Goal: Use online tool/utility: Utilize a website feature to perform a specific function

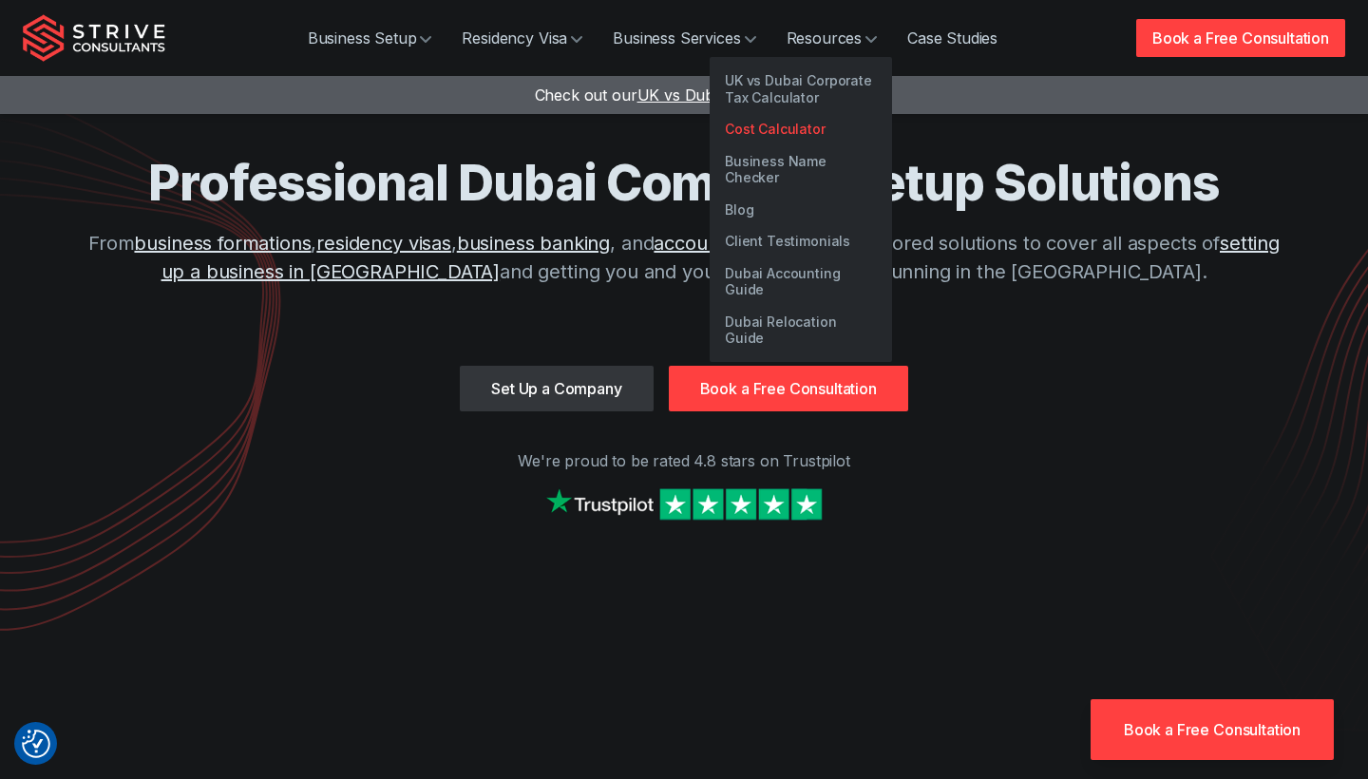
click at [808, 120] on link "Cost Calculator" at bounding box center [800, 129] width 182 height 32
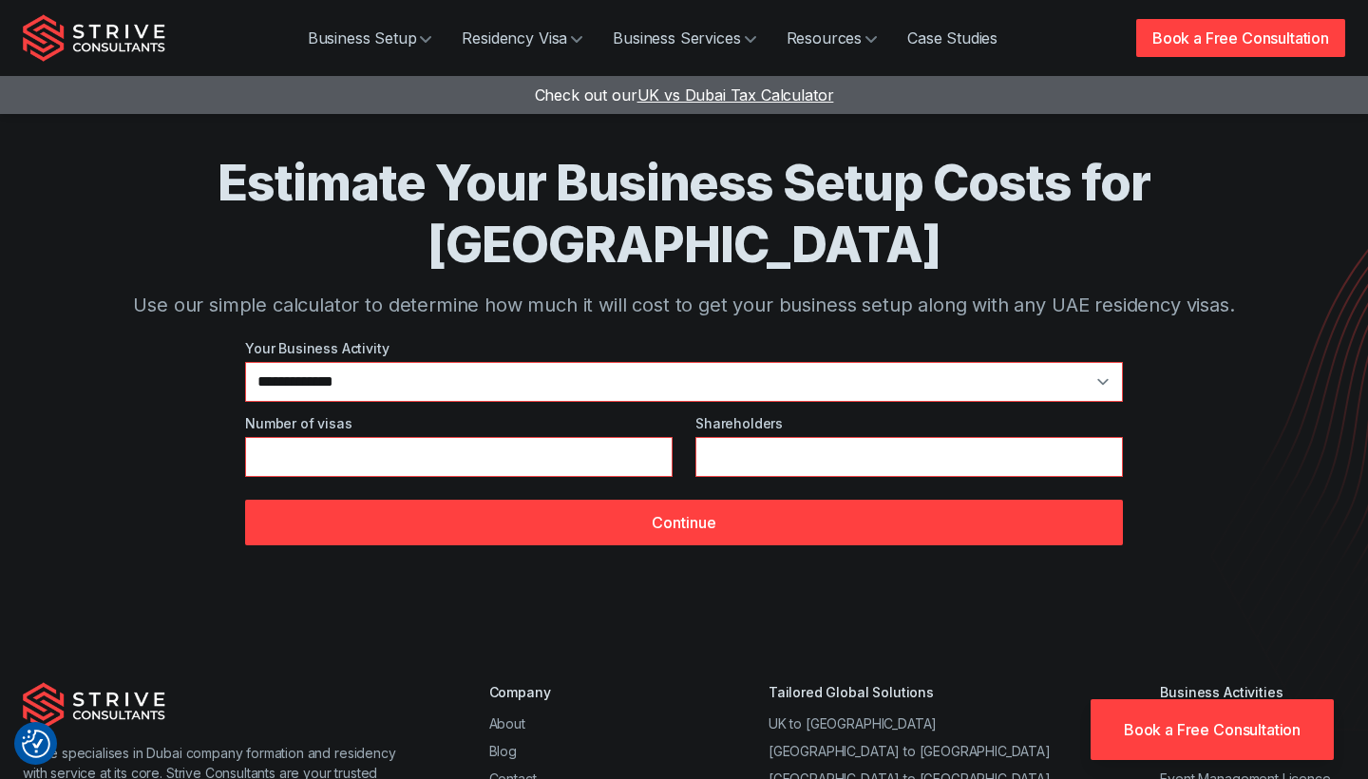
click at [530, 346] on div "**********" at bounding box center [684, 441] width 878 height 207
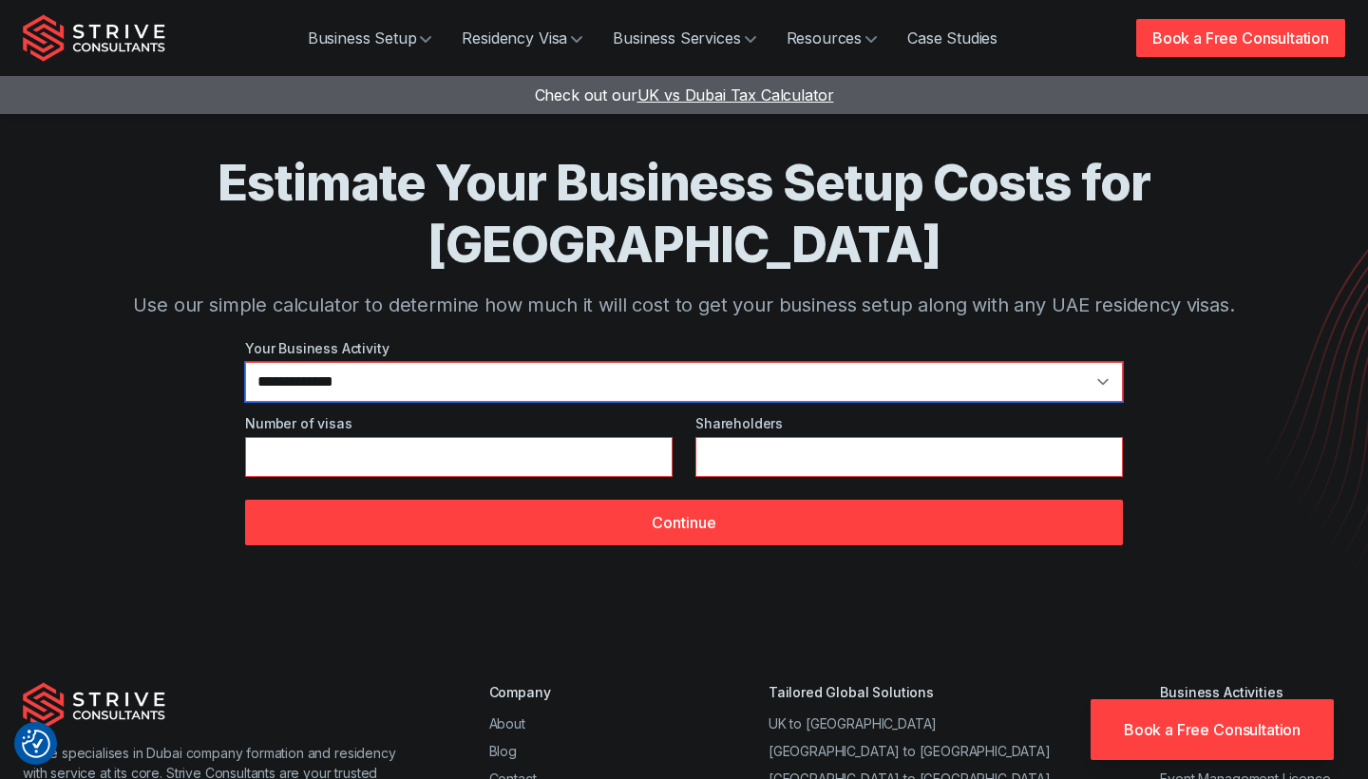
select select "*"
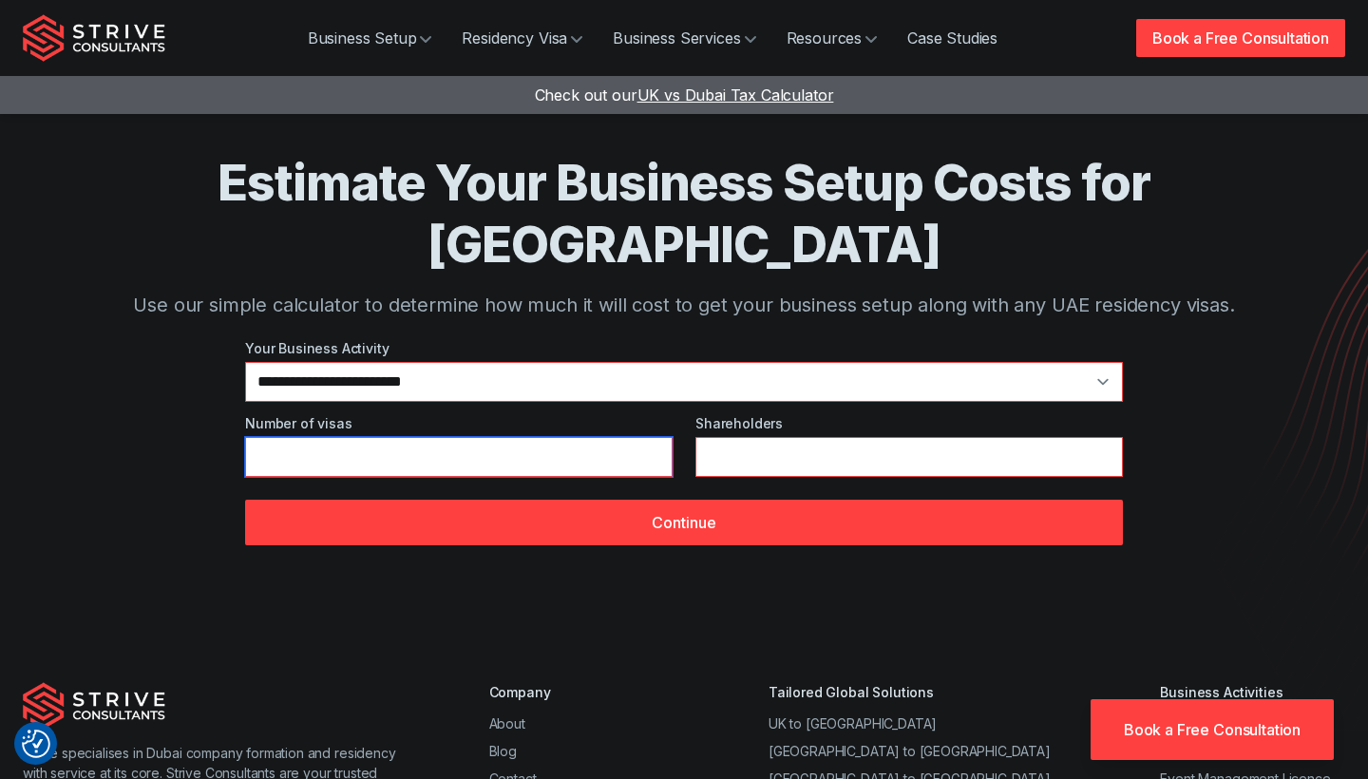
click at [655, 437] on input "*" at bounding box center [458, 457] width 427 height 40
click at [655, 483] on div "**********" at bounding box center [684, 310] width 1170 height 621
click at [655, 437] on input "*" at bounding box center [458, 457] width 427 height 40
click at [651, 437] on input "*" at bounding box center [458, 457] width 427 height 40
drag, startPoint x: 497, startPoint y: 337, endPoint x: 652, endPoint y: 388, distance: 163.7
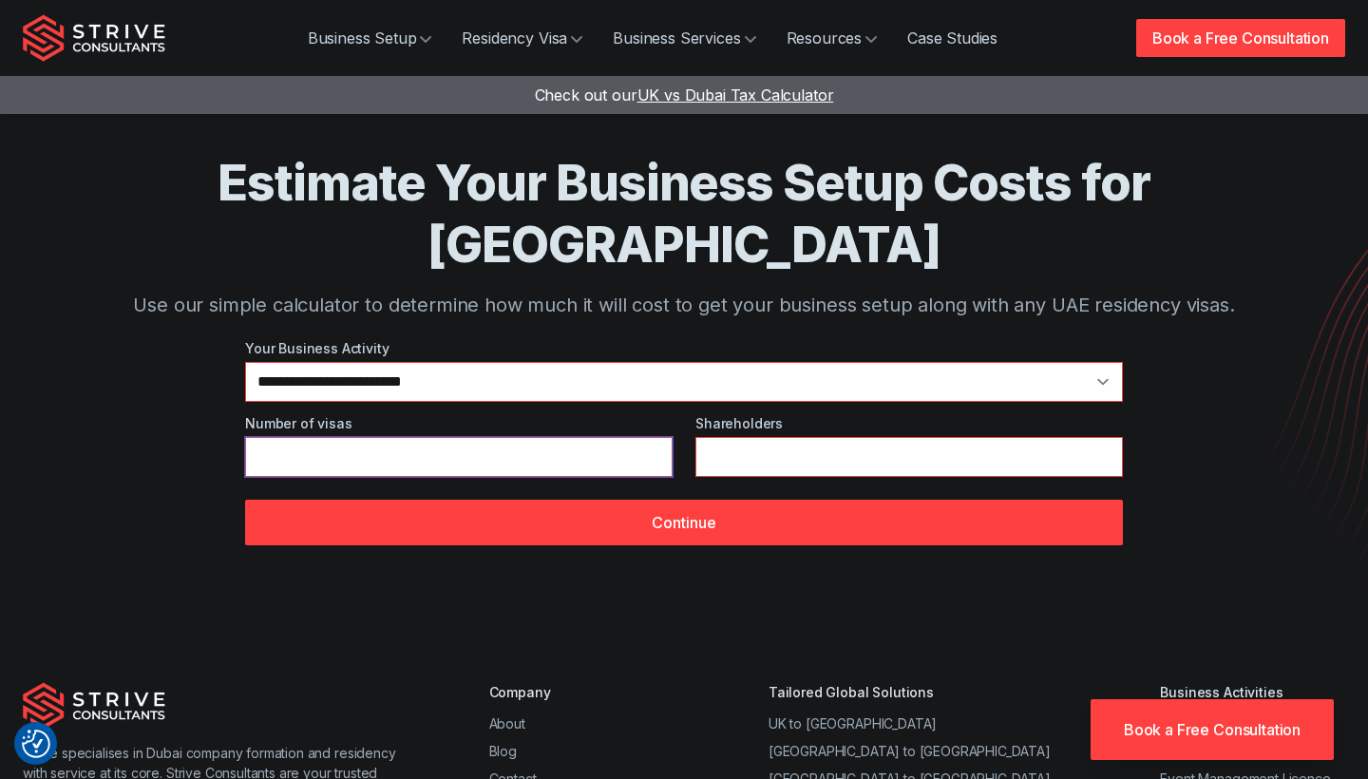
click at [652, 437] on input "*" at bounding box center [458, 457] width 427 height 40
type input "*"
click at [652, 437] on input "*" at bounding box center [458, 457] width 427 height 40
click at [634, 467] on input "*" at bounding box center [458, 457] width 427 height 40
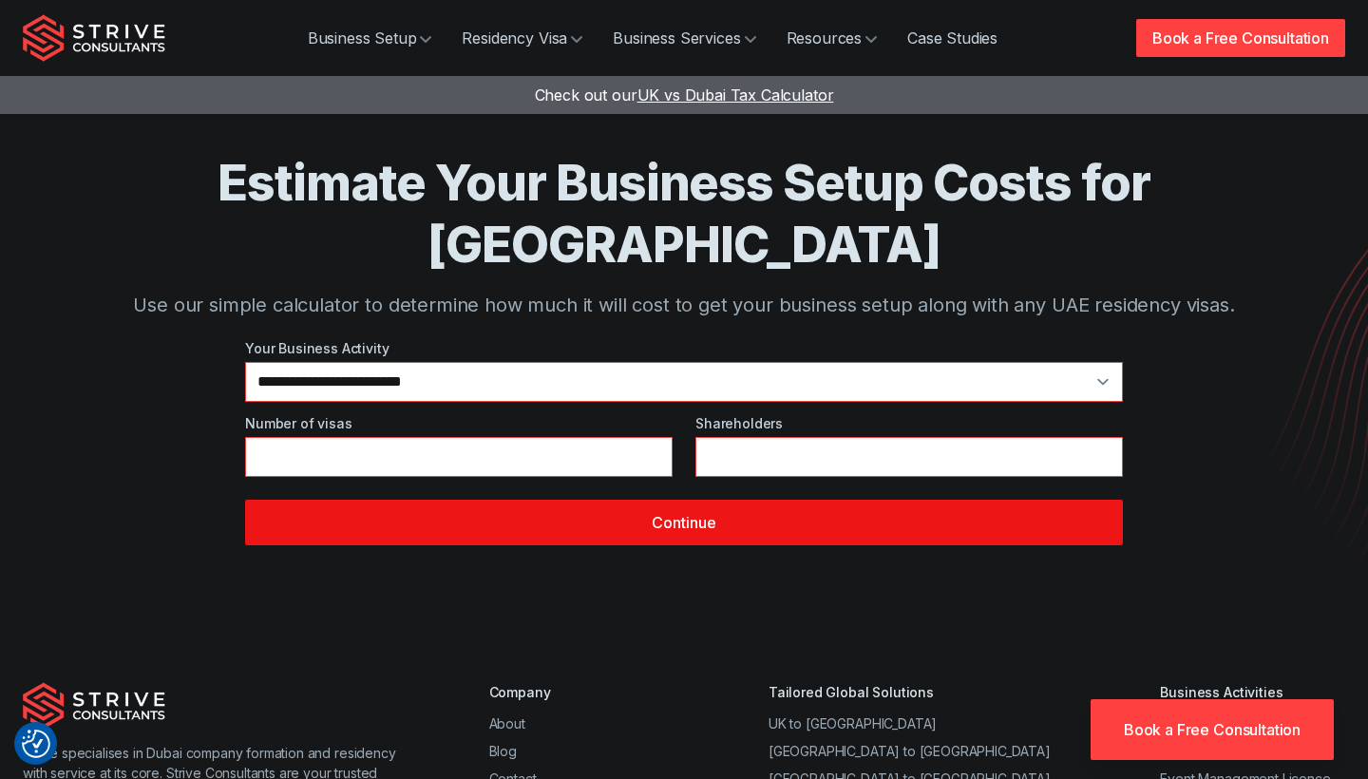
drag, startPoint x: 634, startPoint y: 467, endPoint x: 668, endPoint y: 464, distance: 33.4
click at [668, 500] on button "Continue" at bounding box center [684, 523] width 878 height 46
